Goal: Information Seeking & Learning: Learn about a topic

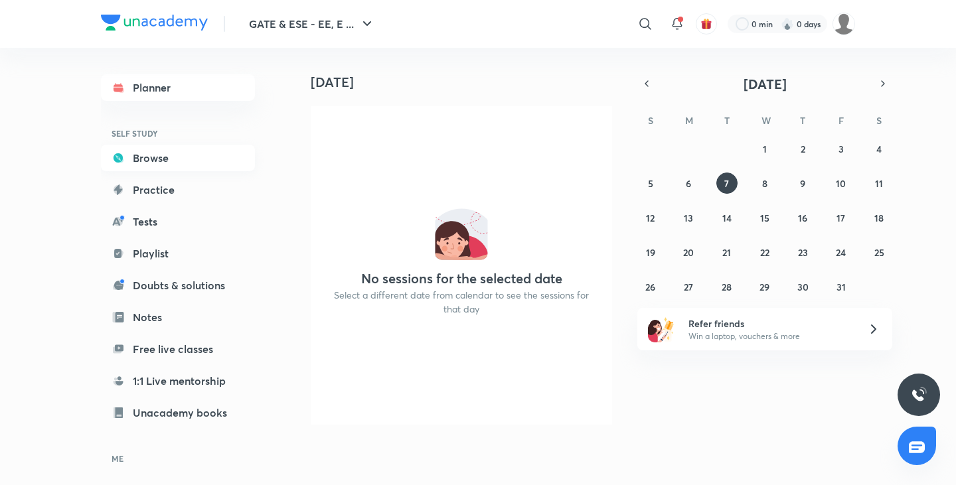
click at [204, 169] on link "Browse" at bounding box center [178, 158] width 154 height 27
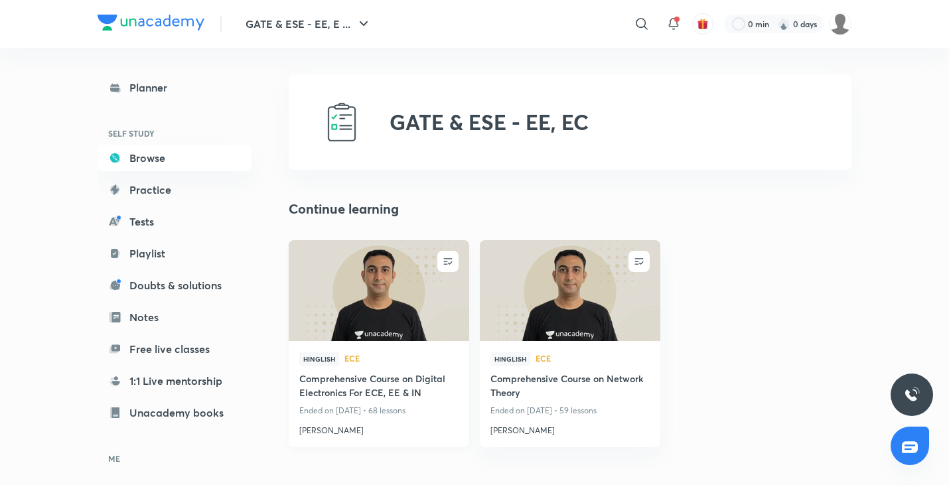
click at [307, 292] on img at bounding box center [379, 290] width 184 height 103
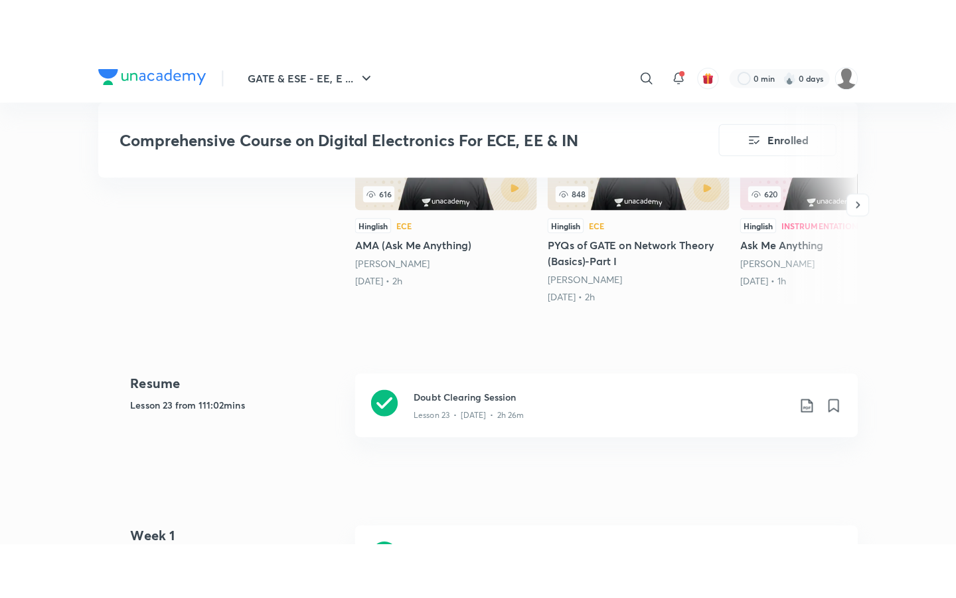
scroll to position [531, 0]
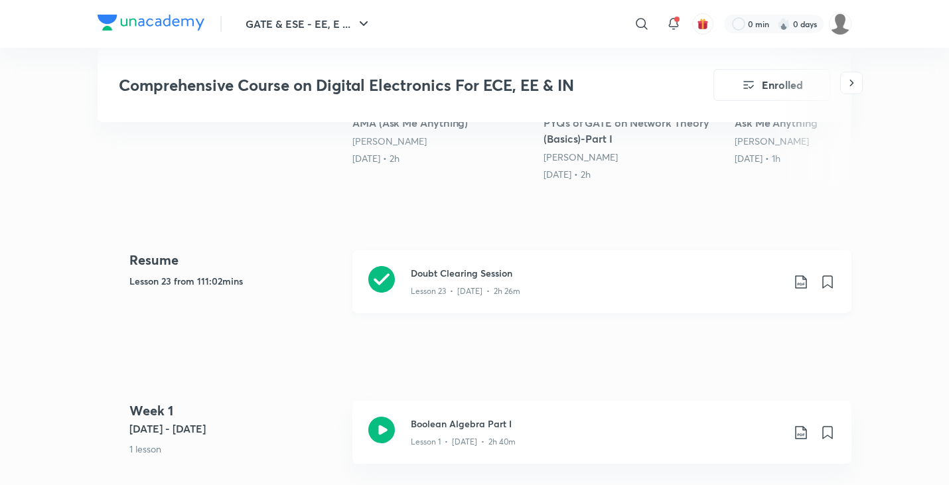
click at [440, 272] on h3 "Doubt Clearing Session" at bounding box center [597, 273] width 372 height 14
